Goal: Communication & Community: Answer question/provide support

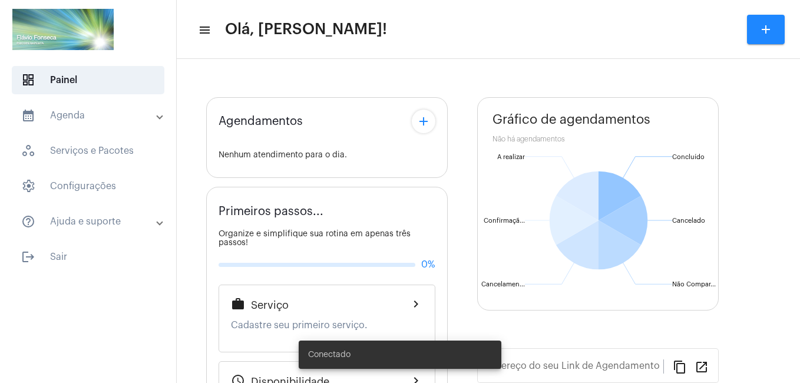
type input "[URL][DOMAIN_NAME]"
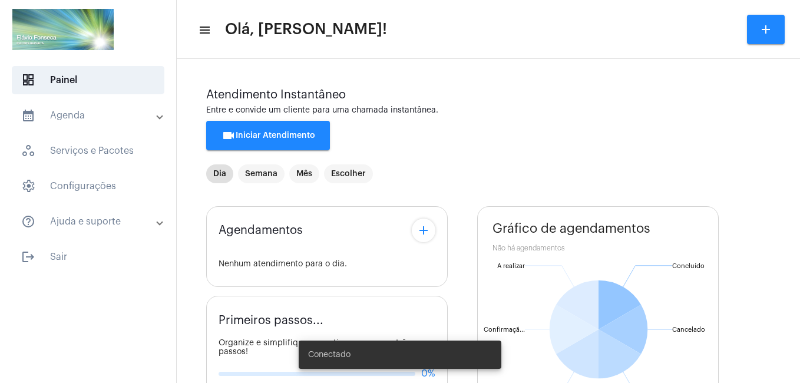
click at [302, 134] on span "videocam Iniciar Atendimento" at bounding box center [269, 135] width 94 height 8
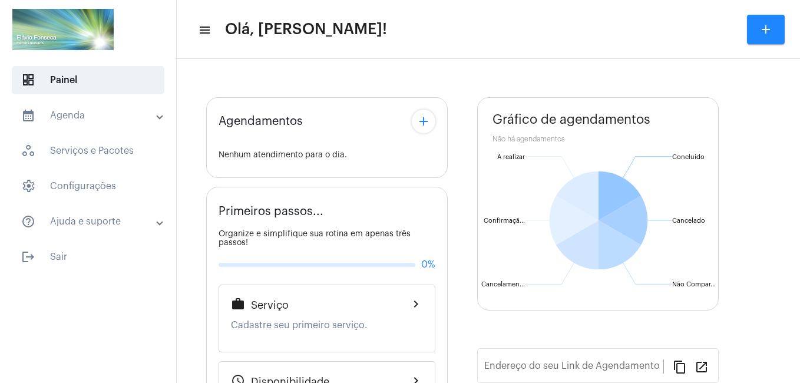
type input "[URL][DOMAIN_NAME]"
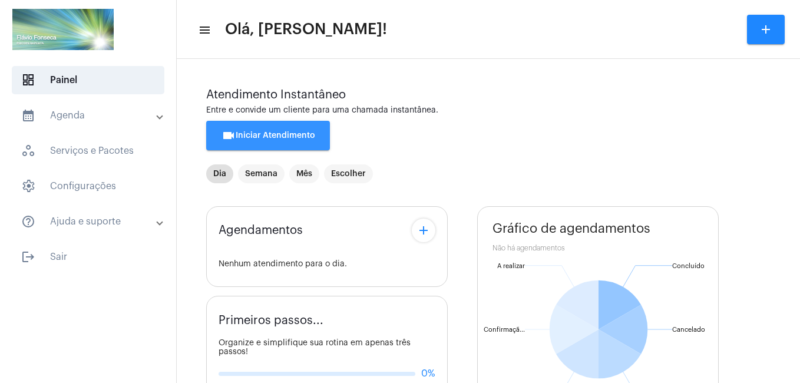
click at [279, 137] on span "videocam Iniciar Atendimento" at bounding box center [269, 135] width 94 height 8
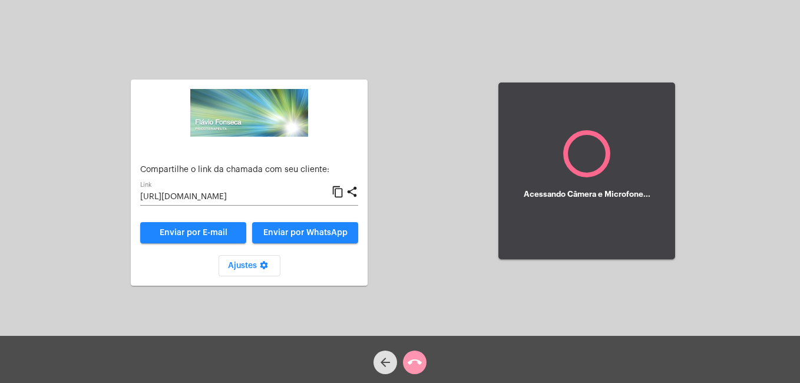
click at [279, 193] on input "[URL][DOMAIN_NAME]" at bounding box center [235, 197] width 191 height 9
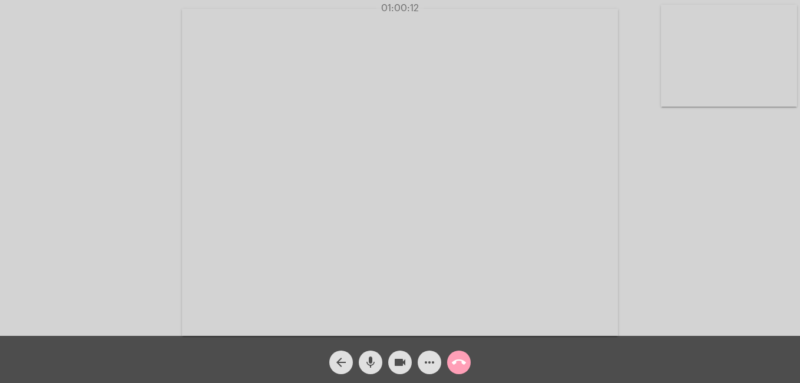
click at [463, 366] on mat-icon "call_end" at bounding box center [459, 362] width 14 height 14
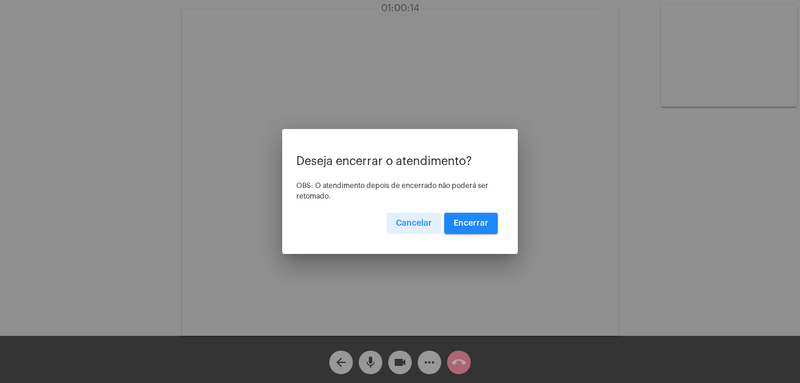
click at [470, 223] on span "Encerrar" at bounding box center [471, 223] width 35 height 8
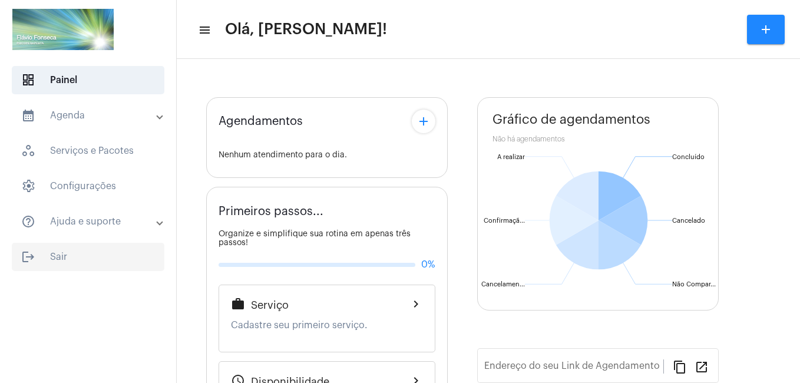
type input "[URL][DOMAIN_NAME]"
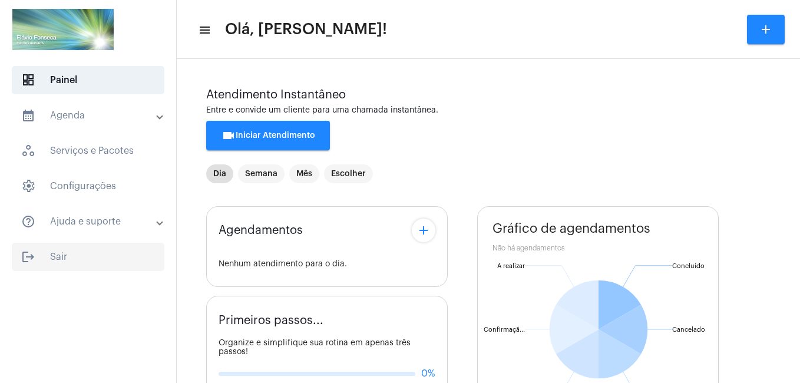
click at [60, 256] on span "logout Sair" at bounding box center [88, 257] width 153 height 28
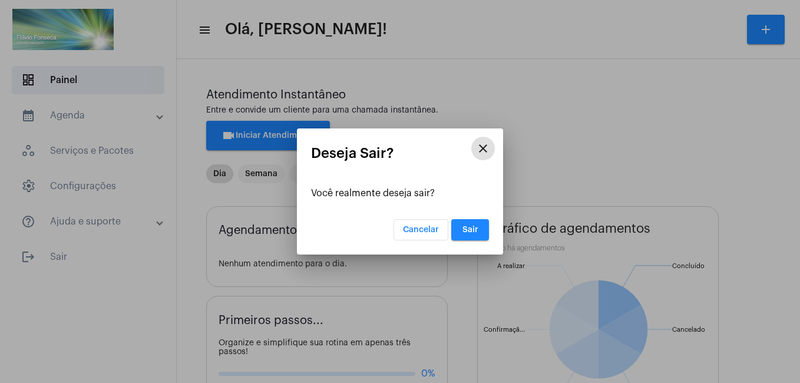
click at [464, 233] on span "Sair" at bounding box center [470, 230] width 16 height 8
